Goal: Information Seeking & Learning: Compare options

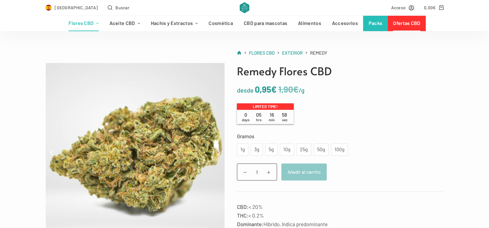
scroll to position [29, 0]
click at [336, 149] on div "100g" at bounding box center [339, 149] width 10 height 8
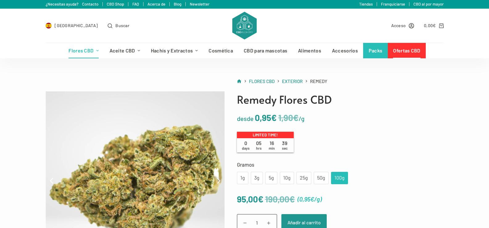
scroll to position [0, 0]
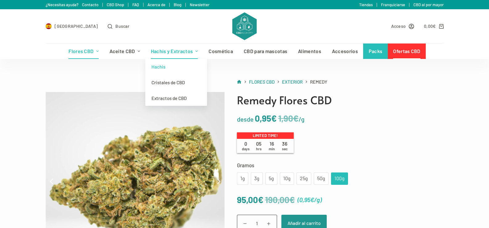
click at [162, 68] on link "Hachis" at bounding box center [176, 67] width 62 height 16
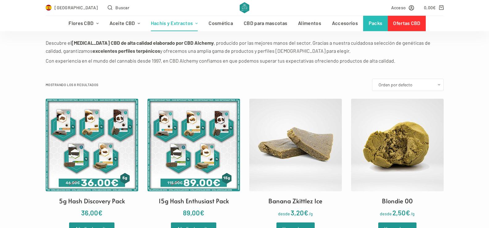
scroll to position [108, 0]
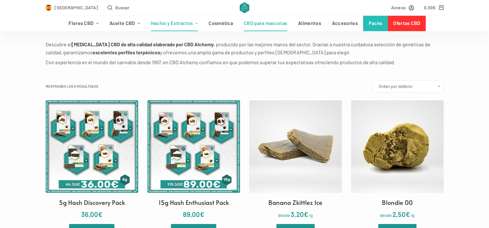
click at [254, 24] on link "CBD para mascotas" at bounding box center [265, 23] width 54 height 15
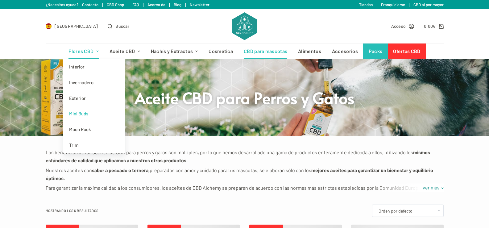
click at [84, 113] on link "Mini Buds" at bounding box center [94, 114] width 62 height 16
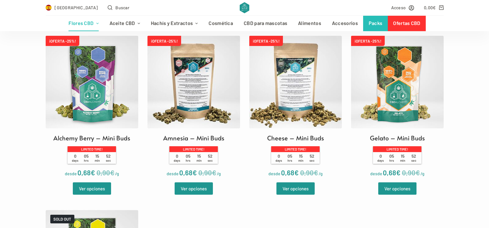
scroll to position [190, 0]
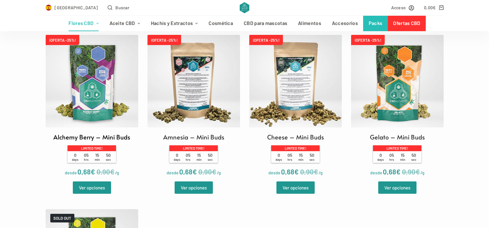
click at [88, 110] on img at bounding box center [92, 81] width 92 height 92
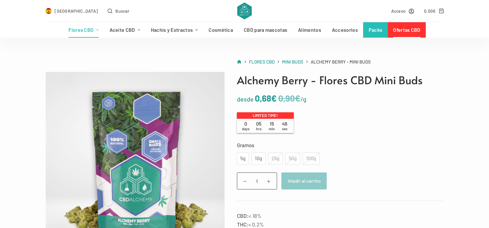
scroll to position [21, 0]
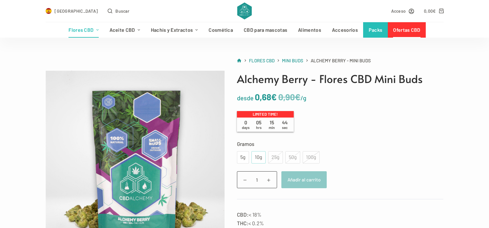
click at [257, 156] on div "10g" at bounding box center [258, 157] width 7 height 8
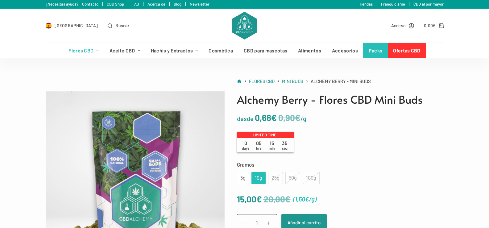
scroll to position [0, 0]
